Goal: Navigation & Orientation: Find specific page/section

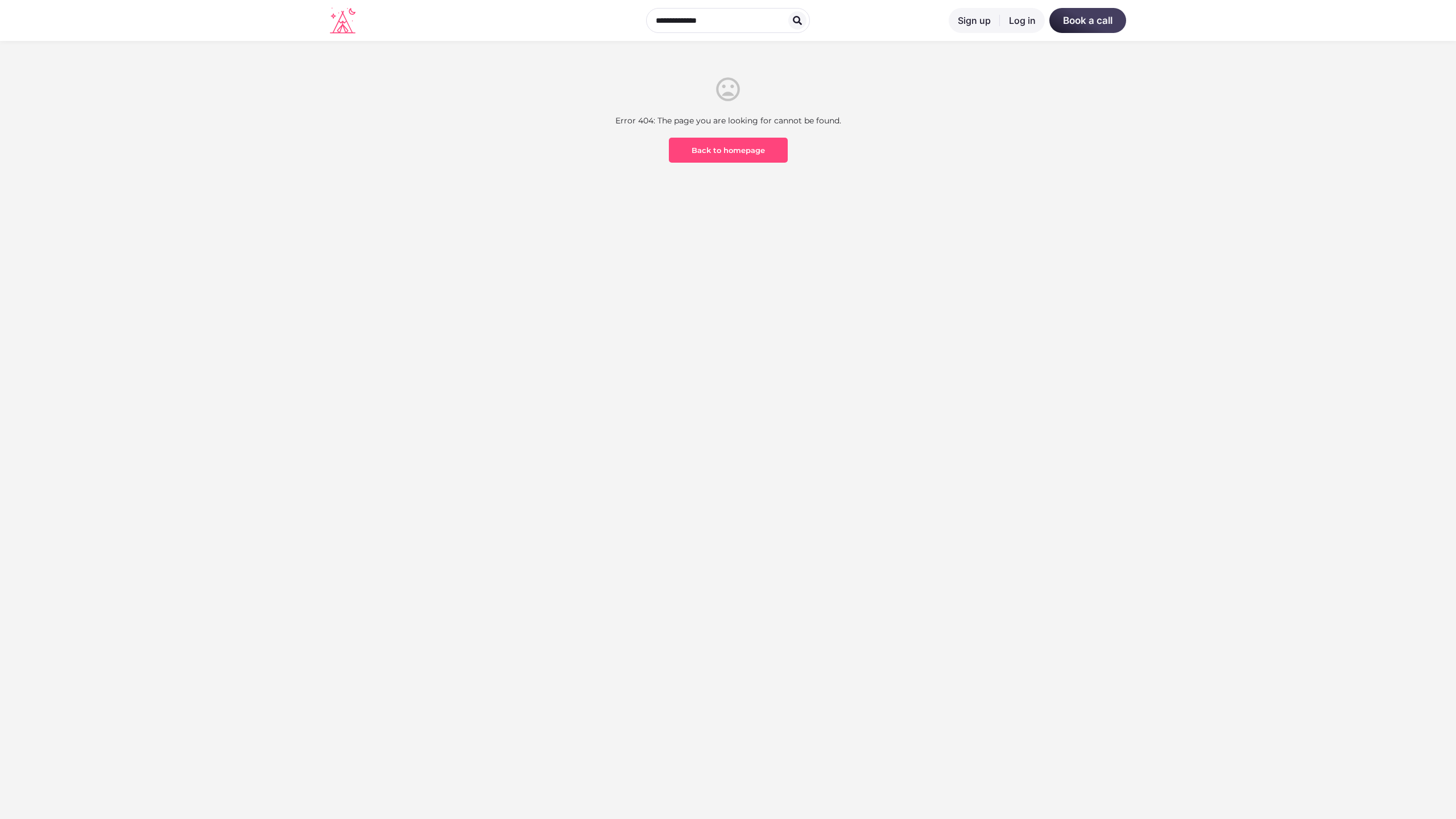
scroll to position [334, 0]
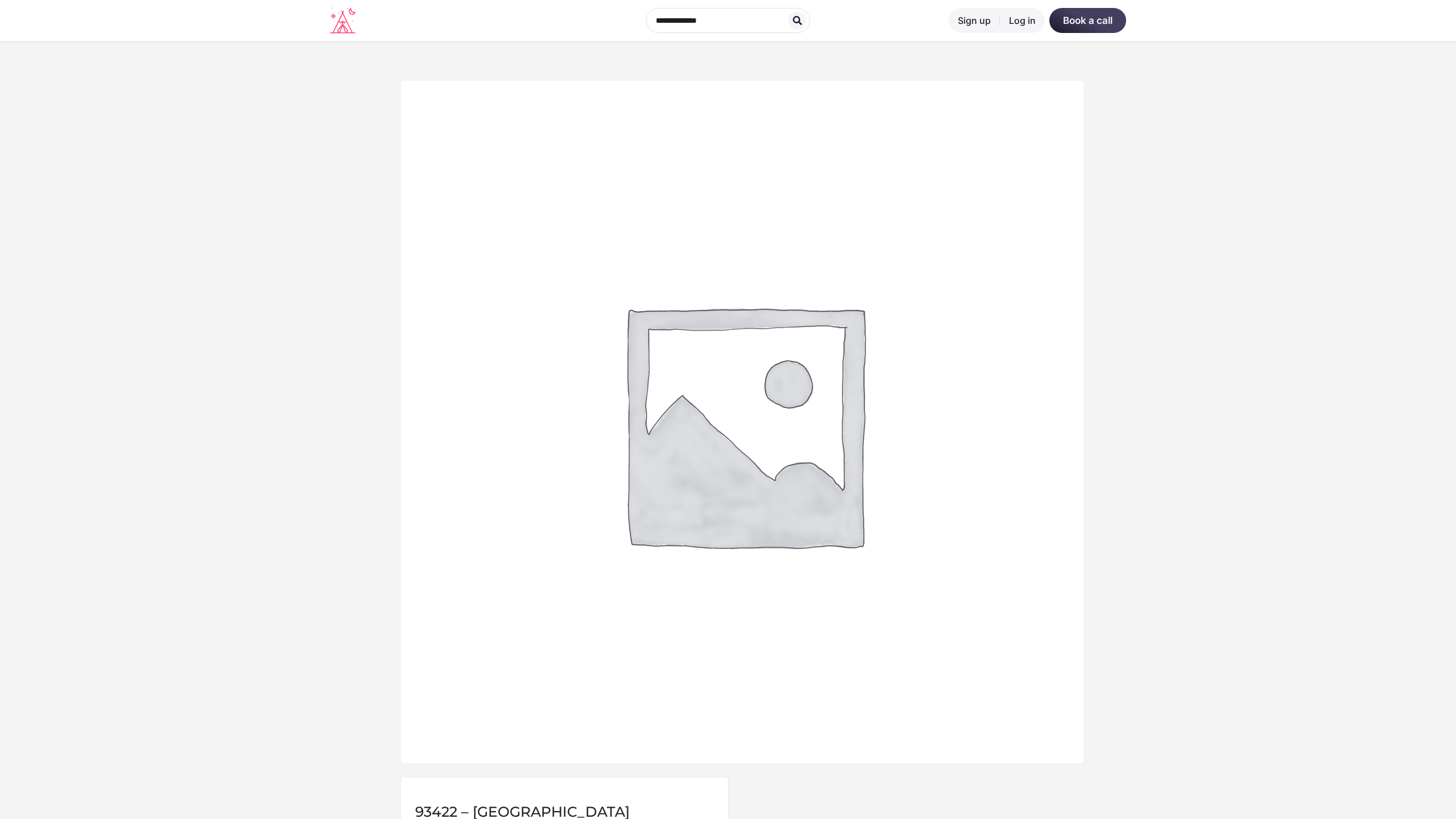
scroll to position [562, 0]
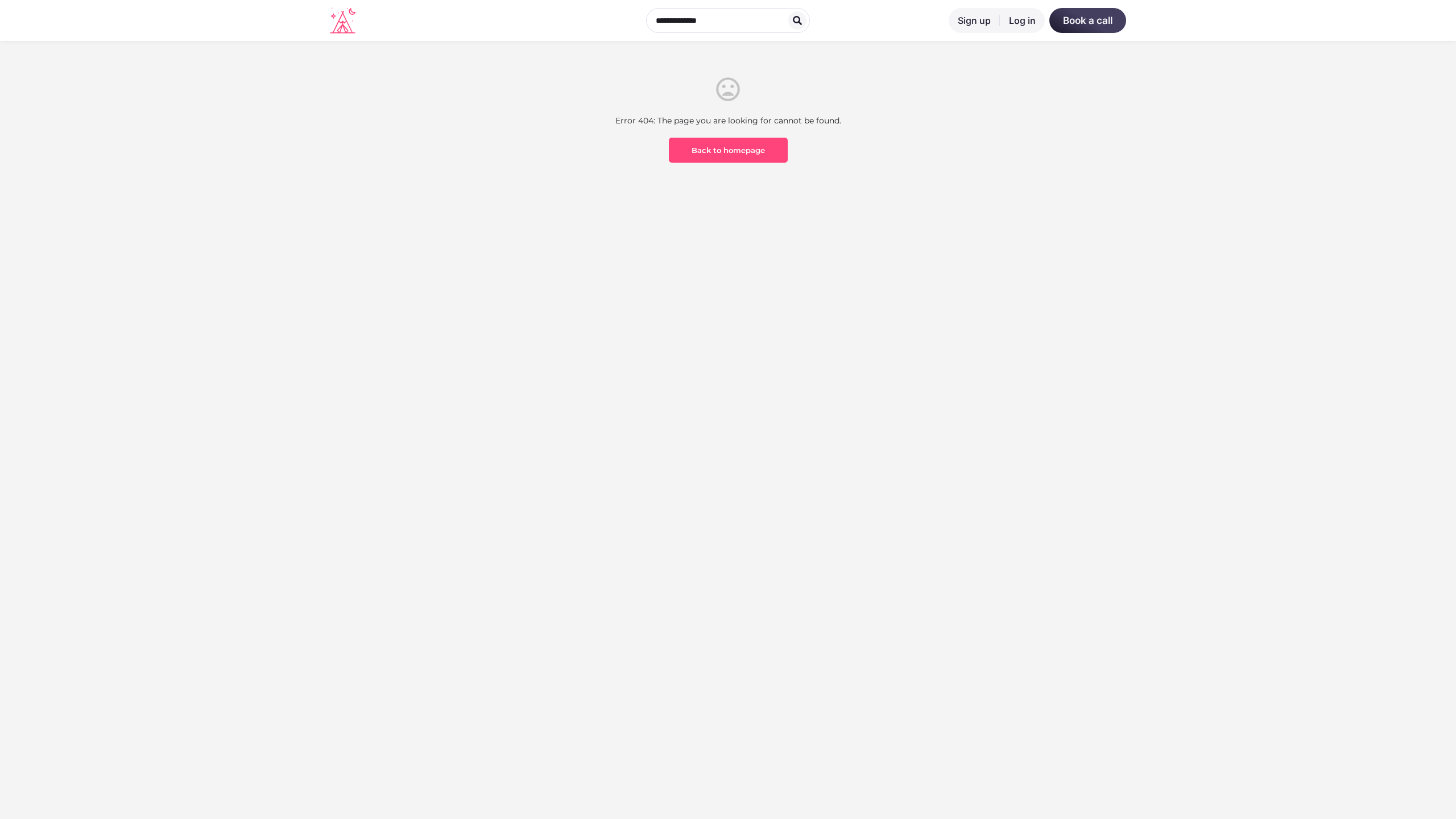
scroll to position [334, 0]
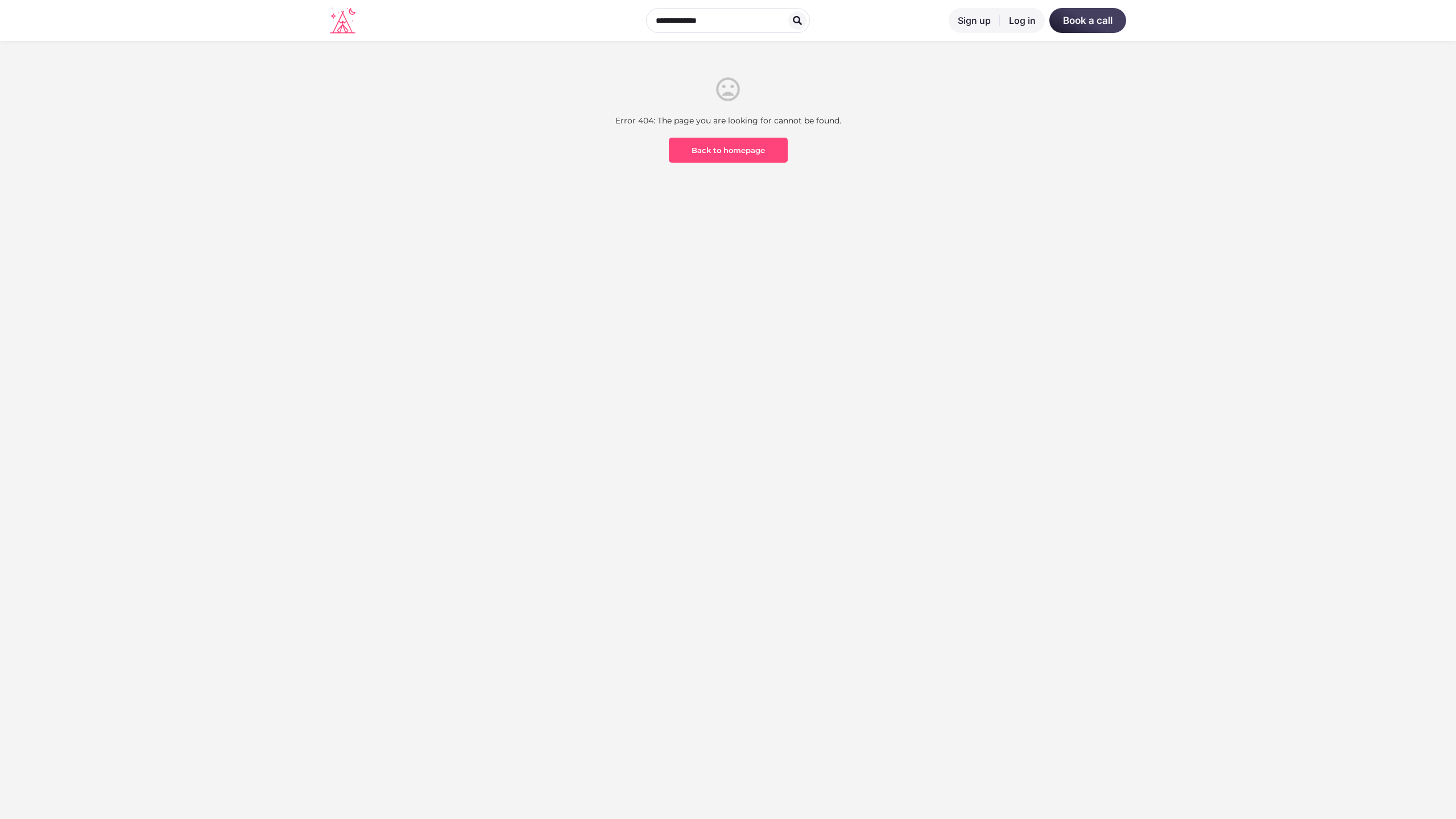
scroll to position [334, 0]
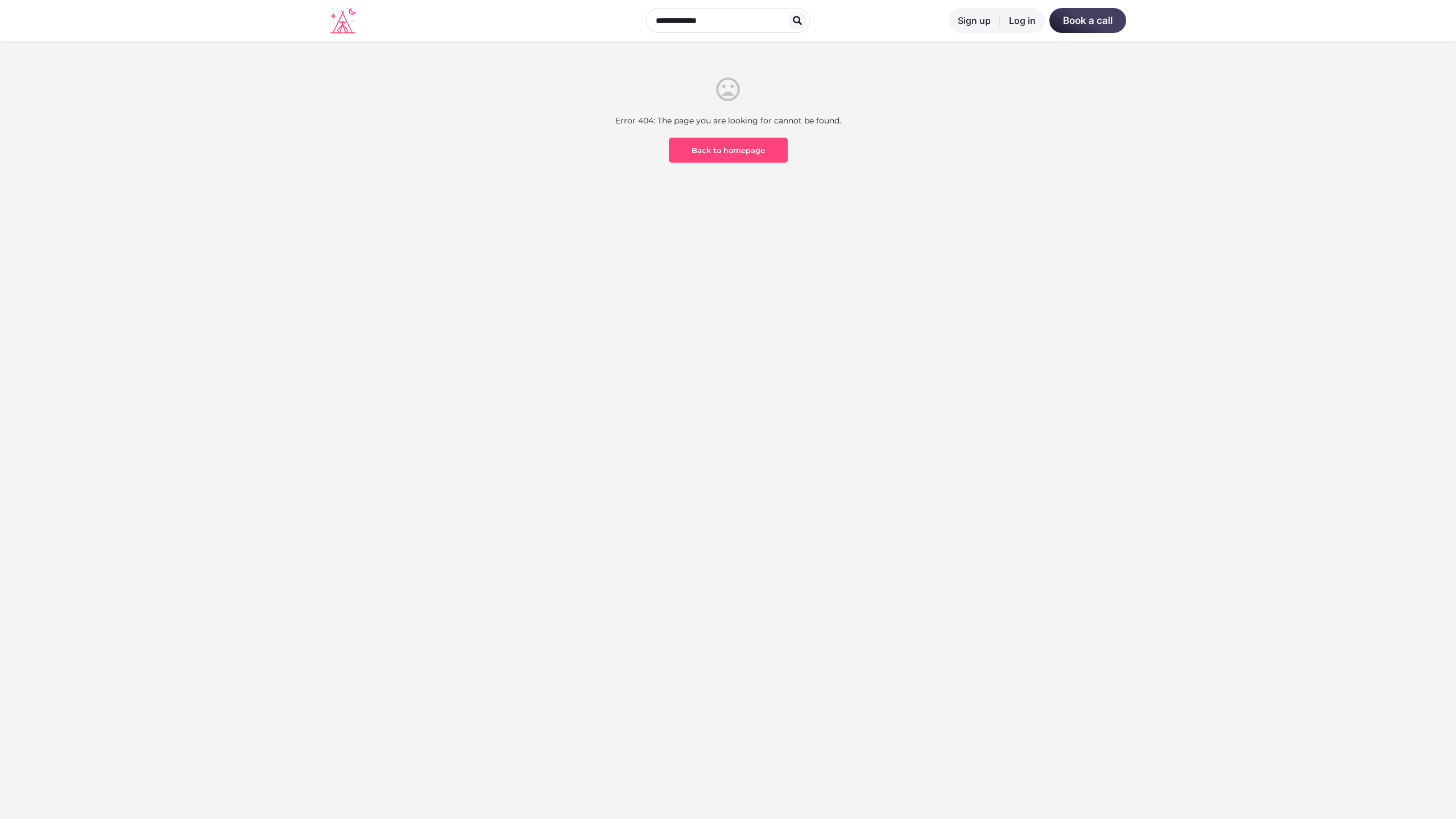
scroll to position [334, 0]
